Goal: Information Seeking & Learning: Find specific fact

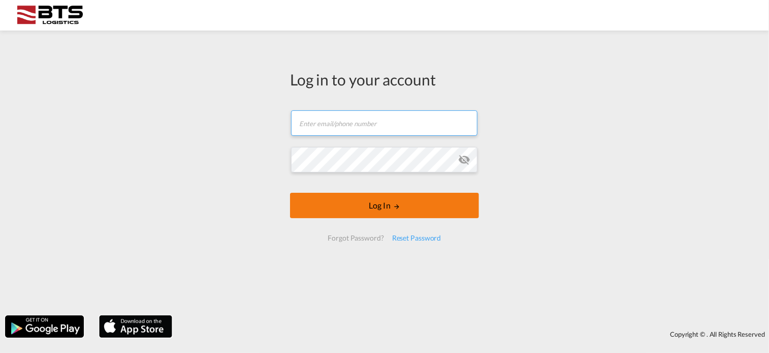
type input "[EMAIL_ADDRESS][DOMAIN_NAME]"
click at [409, 209] on button "Log In" at bounding box center [384, 205] width 189 height 25
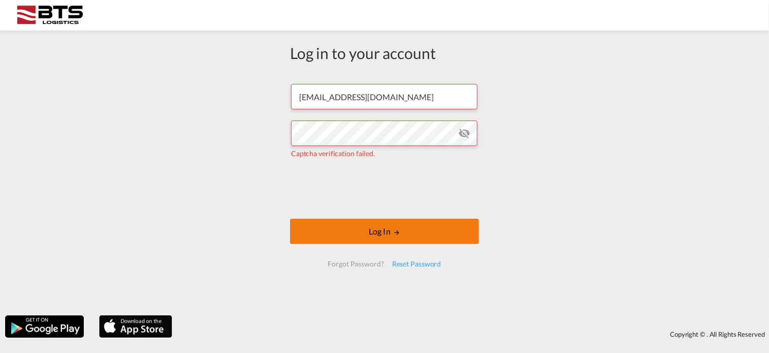
click at [390, 226] on button "Log In" at bounding box center [384, 230] width 189 height 25
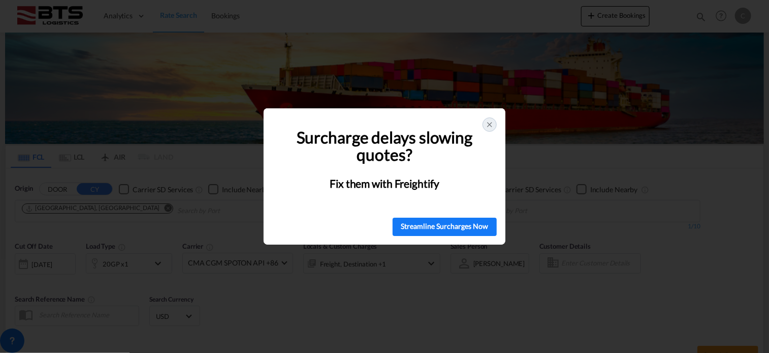
click at [490, 125] on icon at bounding box center [490, 124] width 8 height 8
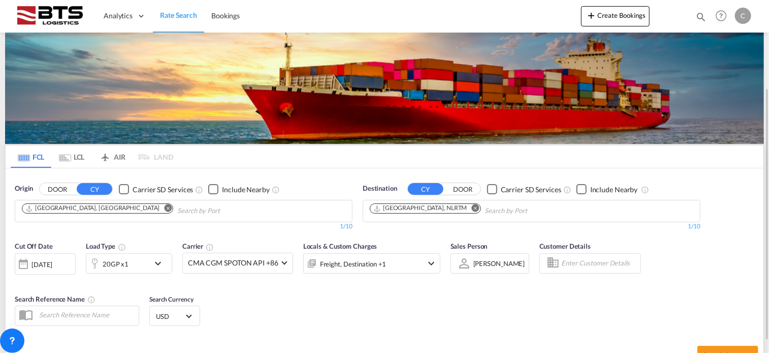
scroll to position [51, 0]
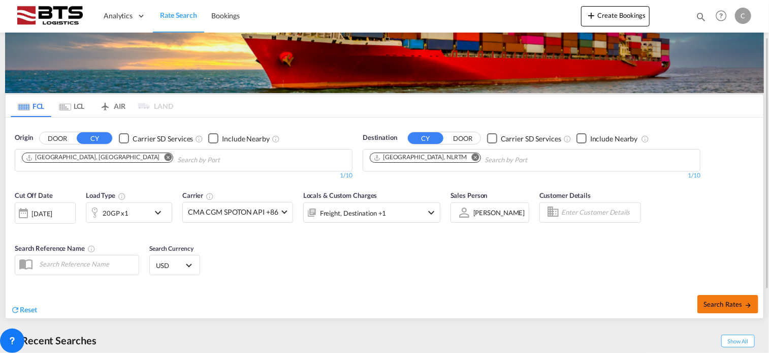
click at [731, 309] on button "Search Rates" at bounding box center [728, 304] width 61 height 18
type input "CNSHA to NLRTM / [DATE]"
